Goal: Task Accomplishment & Management: Manage account settings

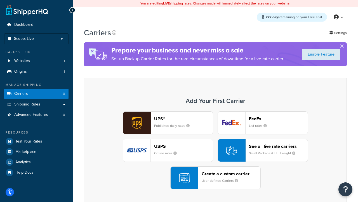
click at [216, 150] on div "UPS® Published daily rates FedEx List rates USPS Online rates See all live rate…" at bounding box center [215, 150] width 251 height 78
click at [279, 118] on header "FedEx" at bounding box center [278, 118] width 59 height 5
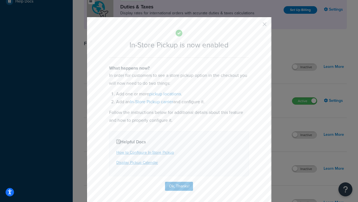
click at [256, 26] on button "button" at bounding box center [256, 25] width 1 height 1
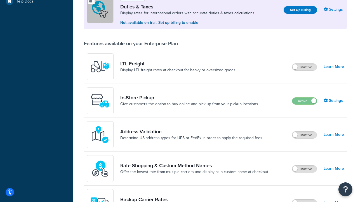
scroll to position [171, 0]
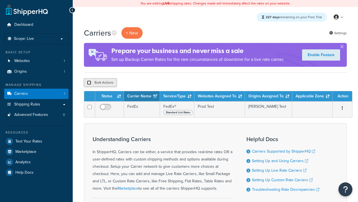
click at [89, 83] on input "checkbox" at bounding box center [89, 82] width 4 height 4
checkbox input "true"
click at [0, 0] on button "Delete" at bounding box center [0, 0] width 0 height 0
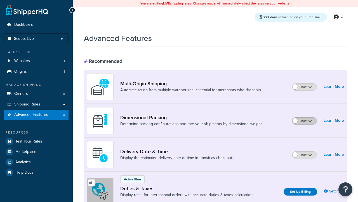
click at [305, 121] on label "Inactive" at bounding box center [304, 120] width 25 height 7
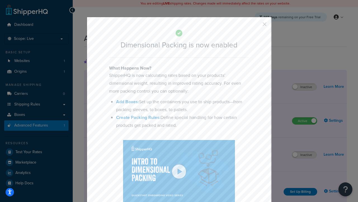
click at [256, 25] on button "button" at bounding box center [256, 25] width 1 height 1
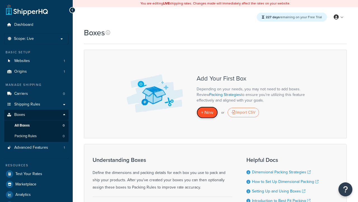
click at [207, 112] on span "+ New" at bounding box center [207, 112] width 12 height 6
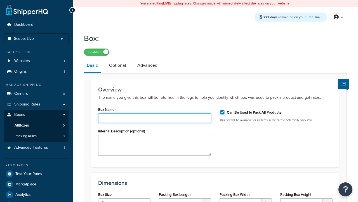
type input "Box1"
select select "usps_small"
type input "8.5"
type input "5"
type input "1.5"
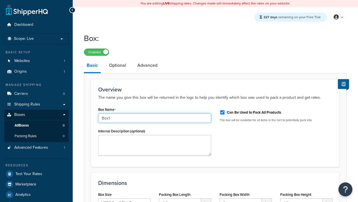
type input "Box1"
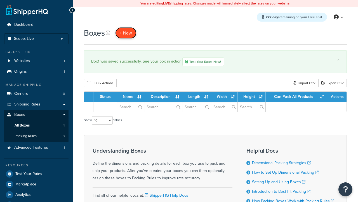
click at [126, 33] on span "+ New" at bounding box center [126, 33] width 12 height 6
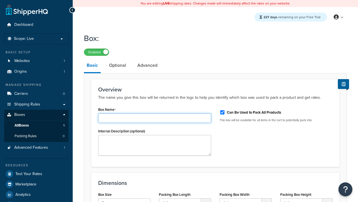
type input "Box2"
select select "usps_small"
type input "8.5"
type input "5"
type input "1.5"
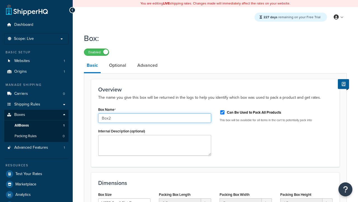
type input "Box2"
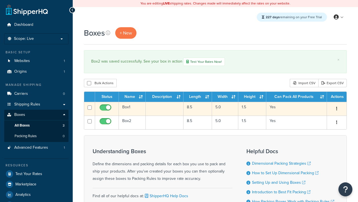
click at [337, 109] on icon "button" at bounding box center [337, 108] width 1 height 4
click at [0, 0] on link "Edit" at bounding box center [0, 0] width 0 height 0
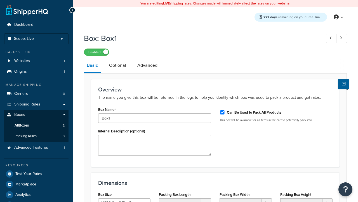
select select "usps_small"
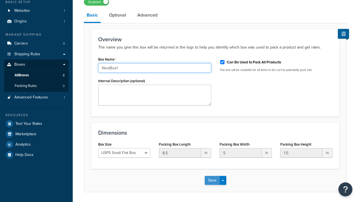
type input "NewBox1"
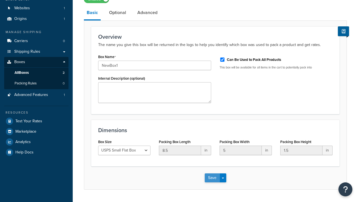
click at [212, 173] on button "Save" at bounding box center [212, 177] width 15 height 9
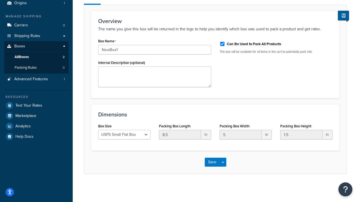
scroll to position [0, 0]
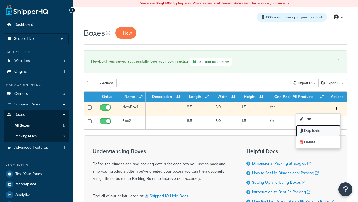
click at [318, 131] on link "Duplicate" at bounding box center [319, 130] width 44 height 11
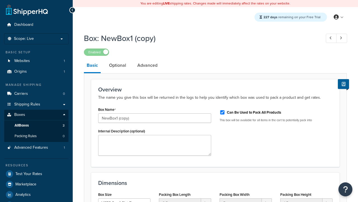
select select "usps_small"
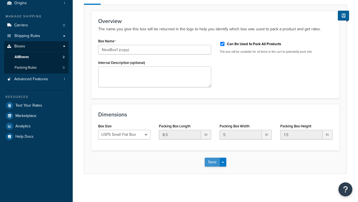
click at [212, 162] on button "Save" at bounding box center [212, 161] width 15 height 9
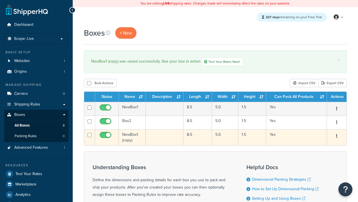
click at [337, 137] on icon "button" at bounding box center [337, 136] width 1 height 4
click at [0, 0] on link "Delete" at bounding box center [0, 0] width 0 height 0
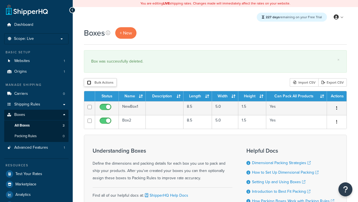
click at [89, 83] on input "checkbox" at bounding box center [89, 82] width 4 height 4
checkbox input "true"
click at [0, 0] on button "Delete" at bounding box center [0, 0] width 0 height 0
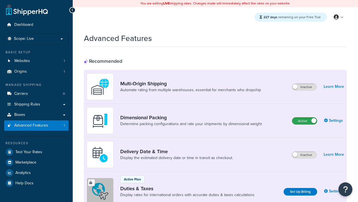
click at [305, 121] on label "Active" at bounding box center [305, 120] width 25 height 7
